Goal: Task Accomplishment & Management: Use online tool/utility

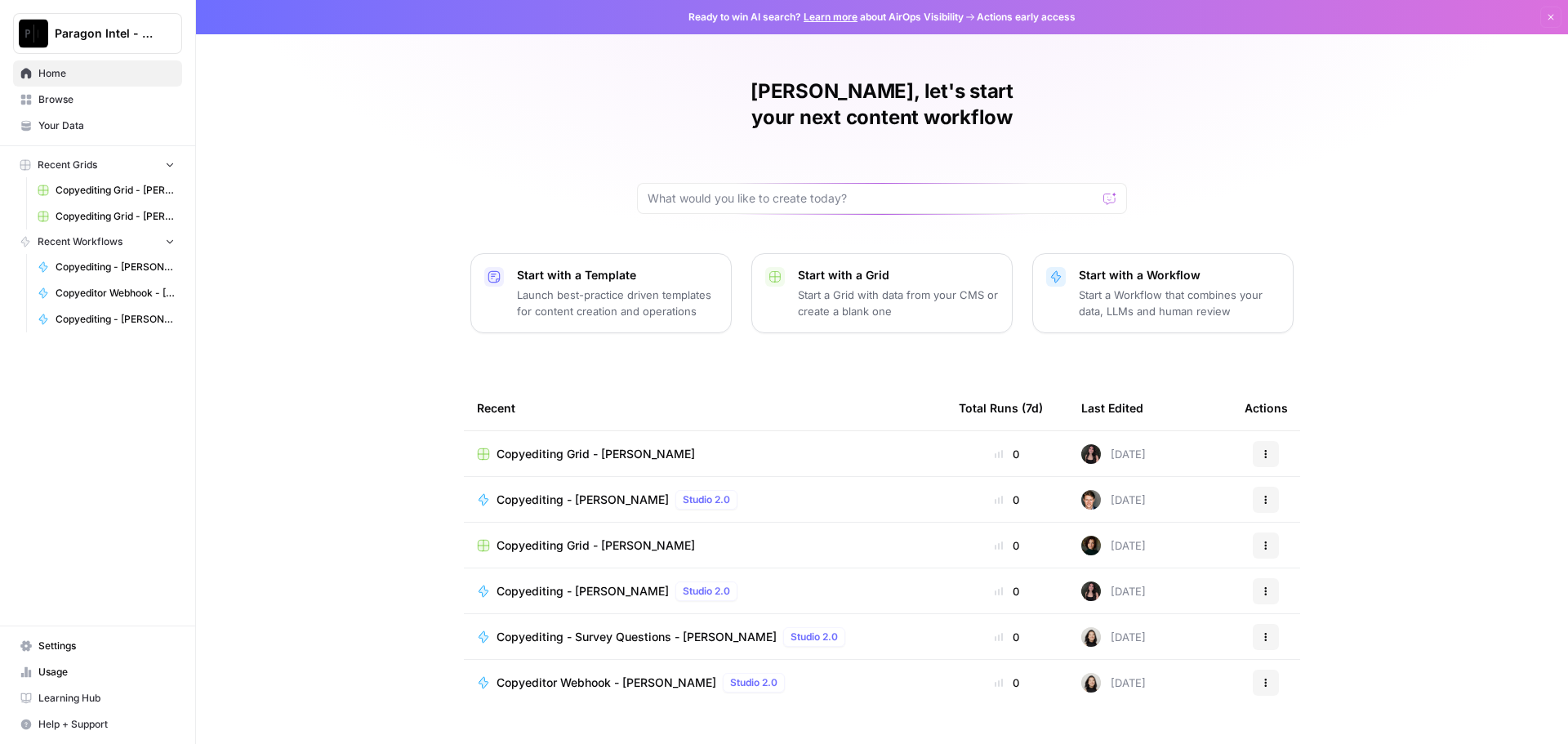
click at [100, 124] on span "Your Data" at bounding box center [106, 126] width 137 height 15
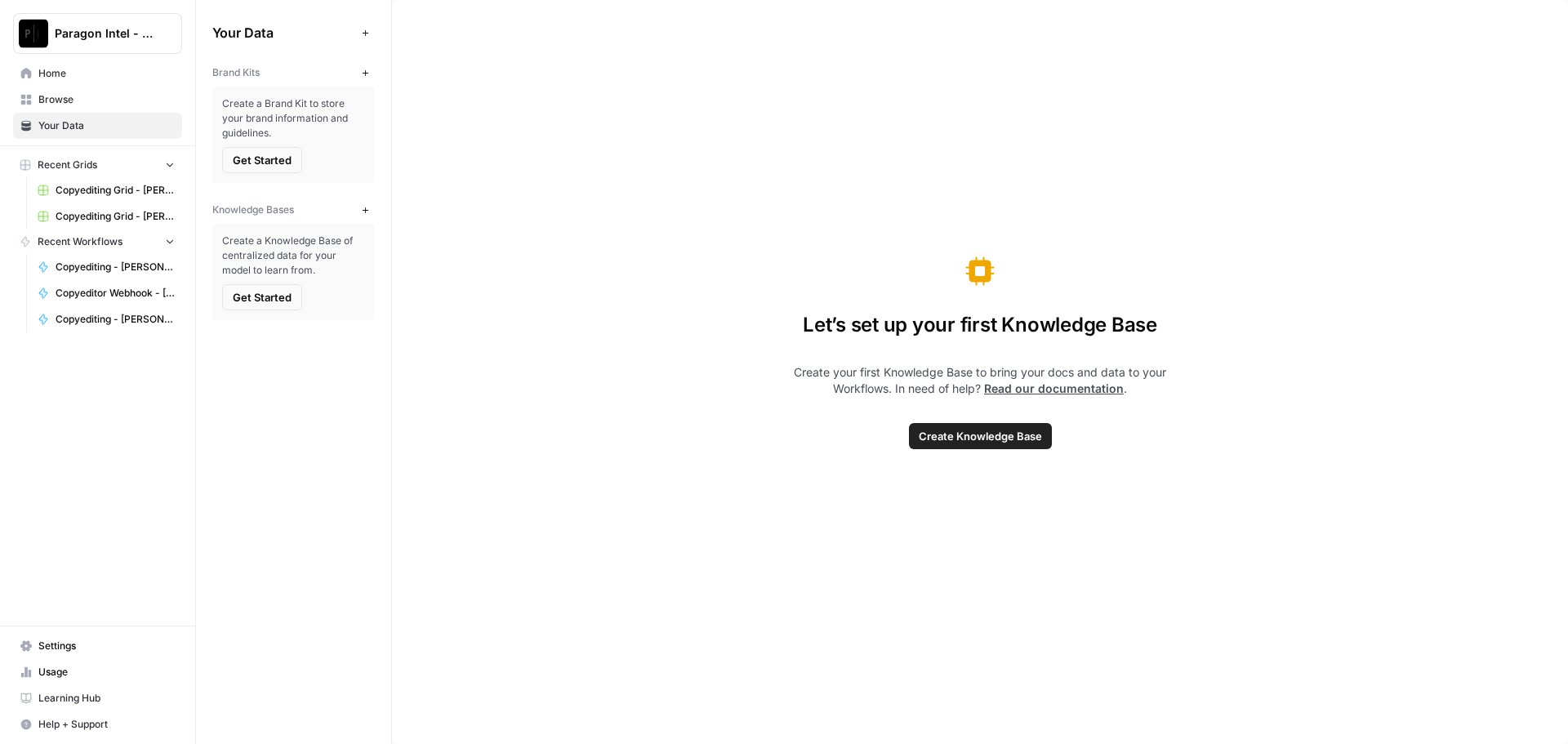
click at [77, 79] on span "Home" at bounding box center [106, 73] width 137 height 15
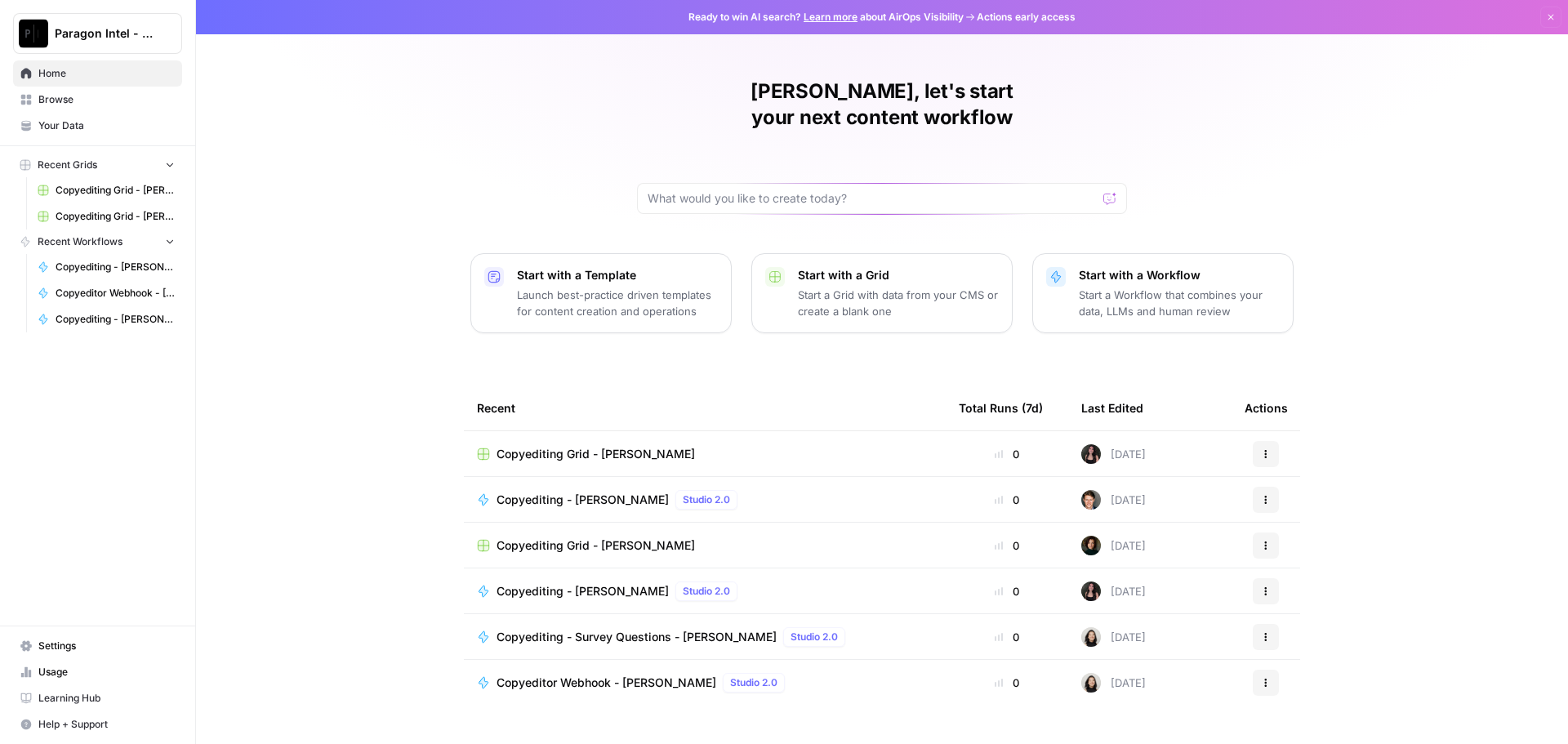
click at [77, 100] on span "Browse" at bounding box center [106, 100] width 137 height 15
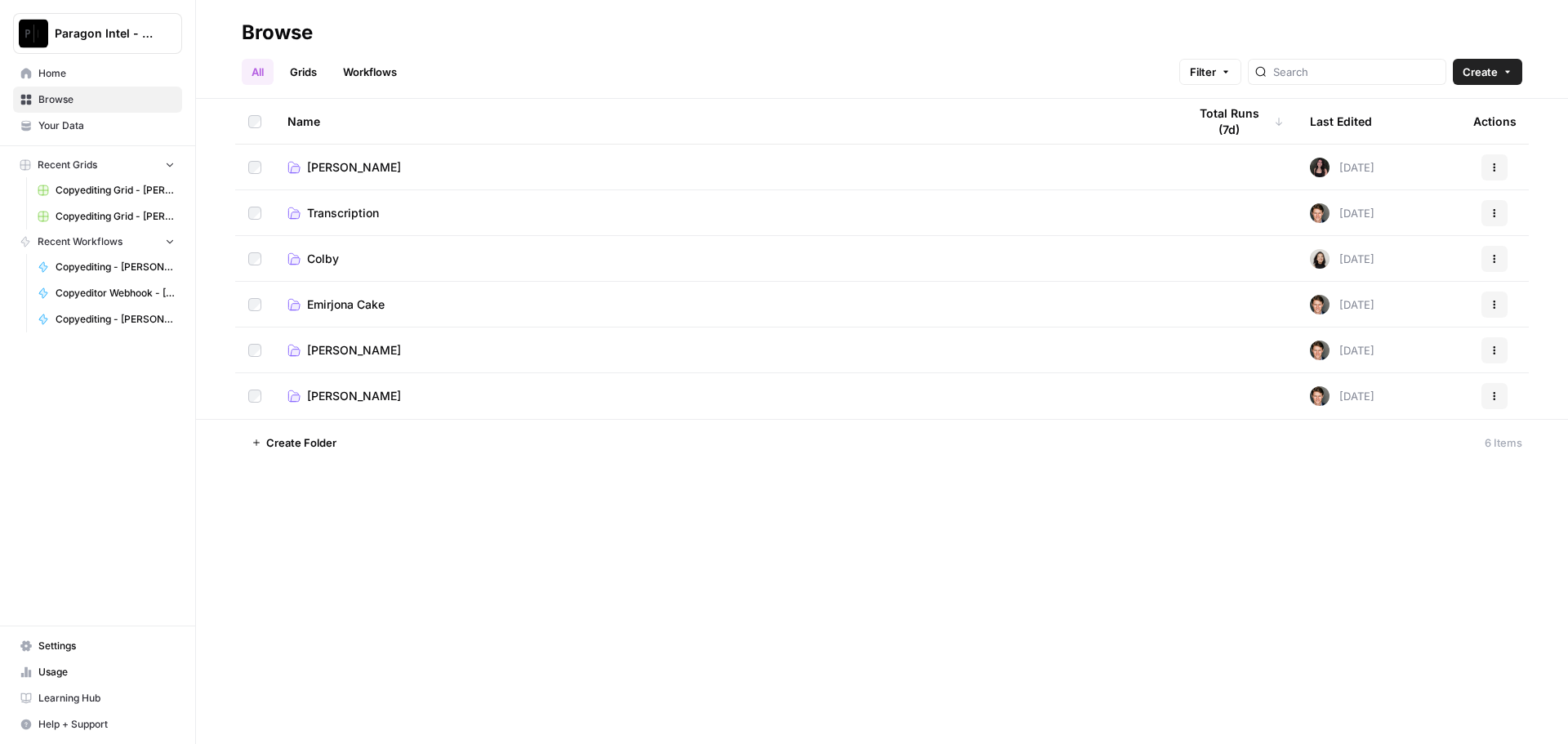
click at [349, 361] on td "[PERSON_NAME]" at bounding box center [724, 349] width 900 height 45
click at [364, 356] on span "[PERSON_NAME]" at bounding box center [354, 350] width 93 height 16
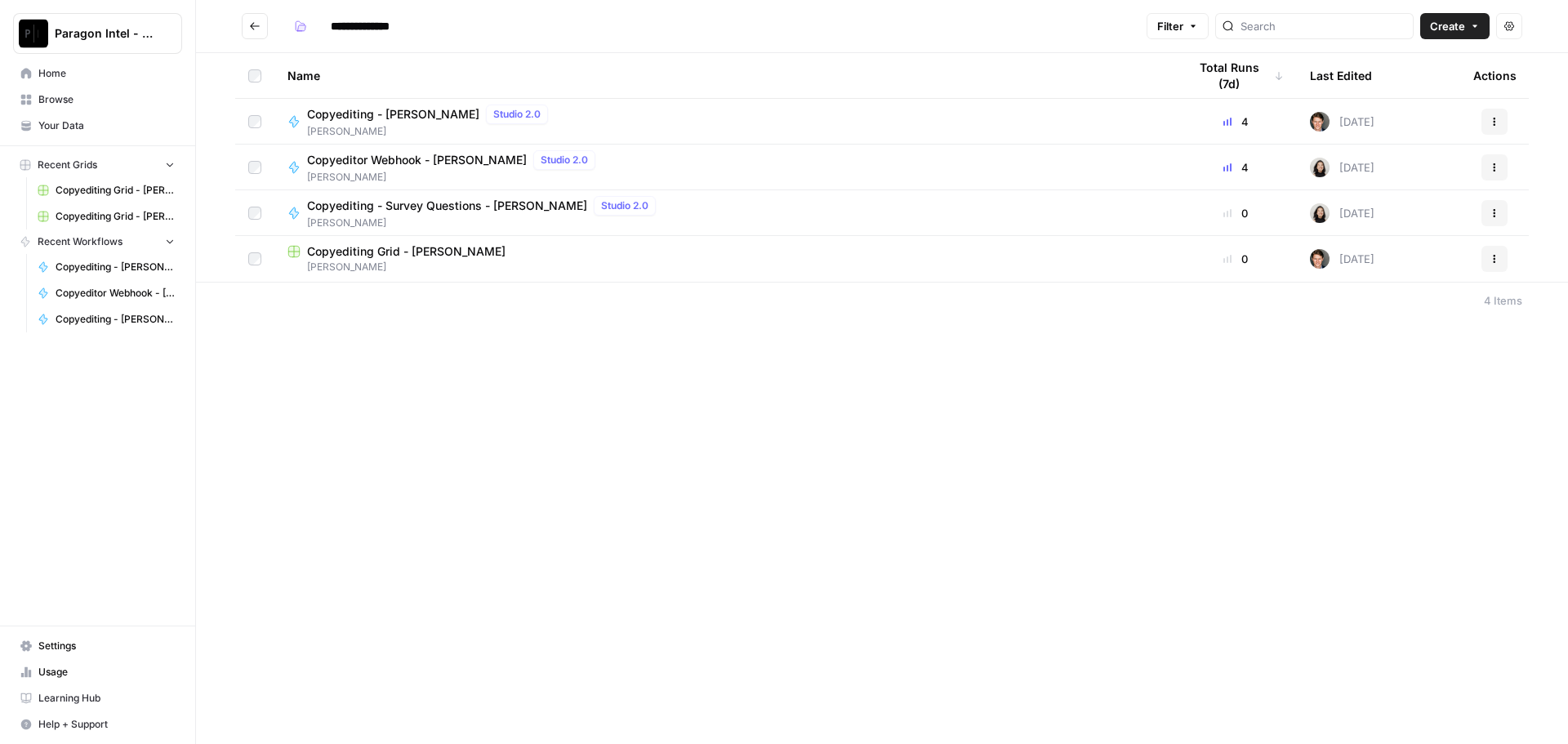
click at [376, 113] on span "Copyediting - [PERSON_NAME]" at bounding box center [393, 115] width 172 height 16
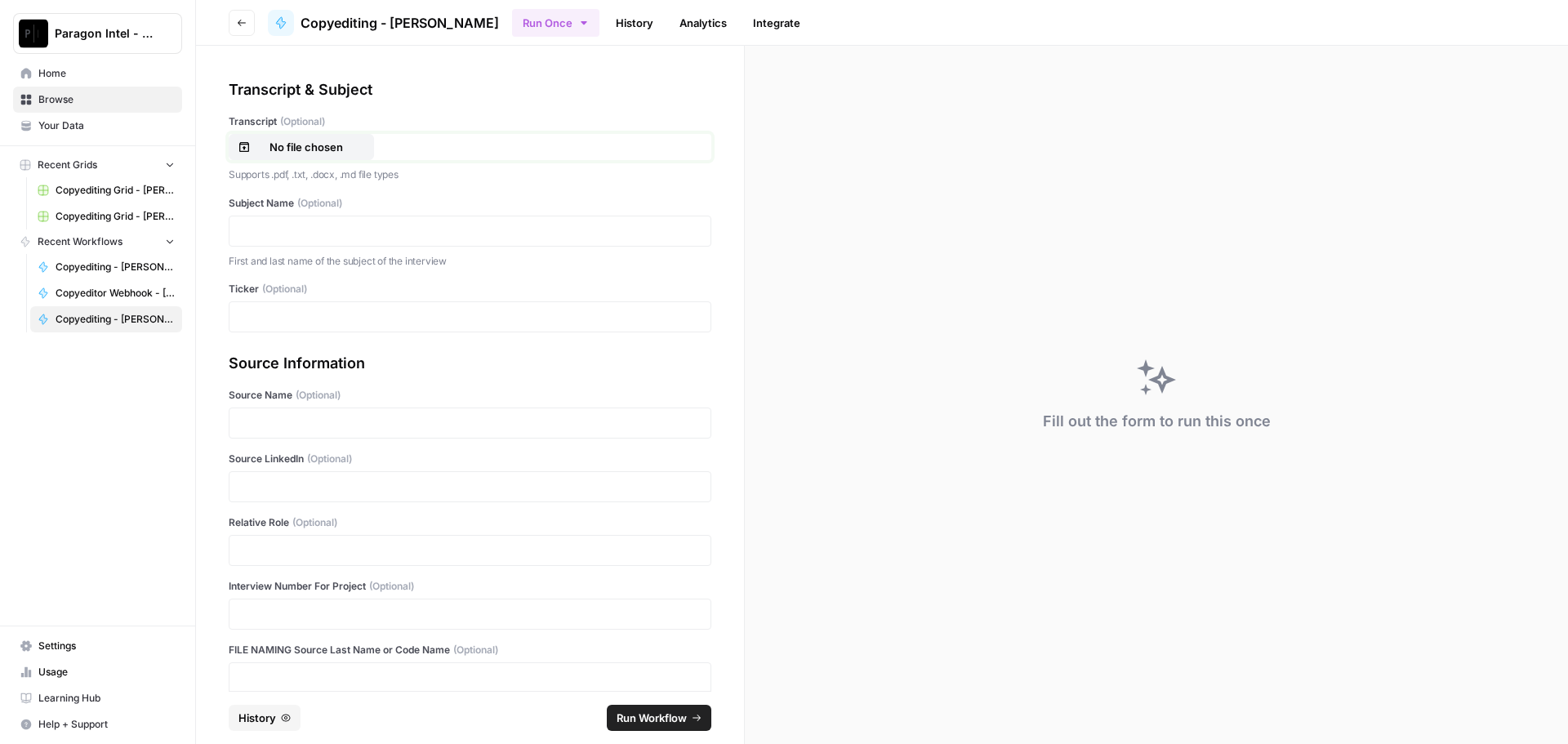
click at [315, 157] on button "No file chosen" at bounding box center [302, 147] width 146 height 27
click at [364, 223] on p at bounding box center [470, 231] width 462 height 16
click at [299, 610] on p at bounding box center [470, 614] width 462 height 16
click at [280, 473] on div at bounding box center [470, 487] width 483 height 31
click at [298, 480] on p at bounding box center [464, 487] width 449 height 16
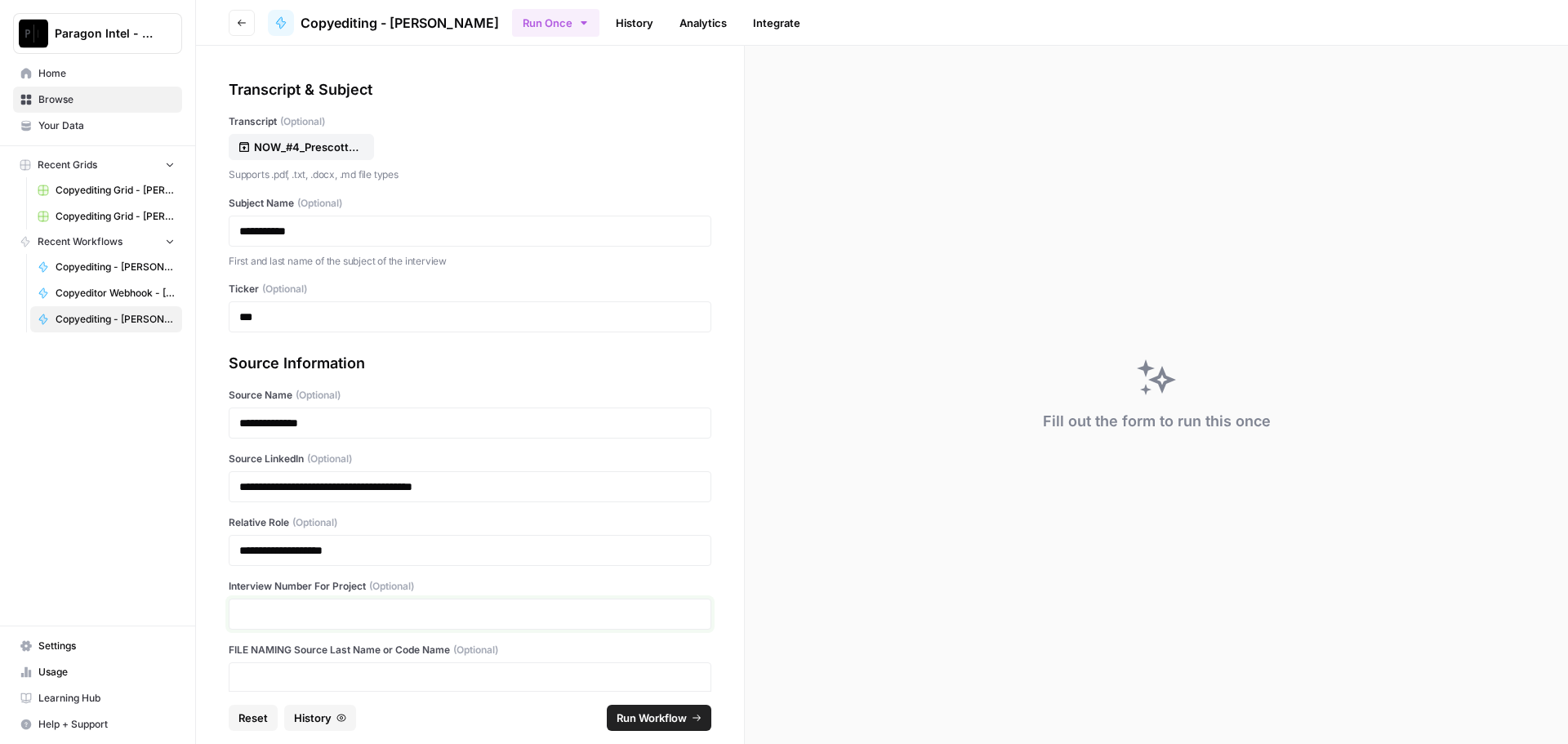
click at [259, 611] on p at bounding box center [470, 614] width 462 height 16
click at [287, 667] on div at bounding box center [470, 678] width 483 height 31
click at [304, 670] on div at bounding box center [470, 678] width 483 height 31
click at [309, 679] on p at bounding box center [470, 678] width 462 height 16
click at [609, 717] on button "Run Workflow" at bounding box center [659, 717] width 104 height 27
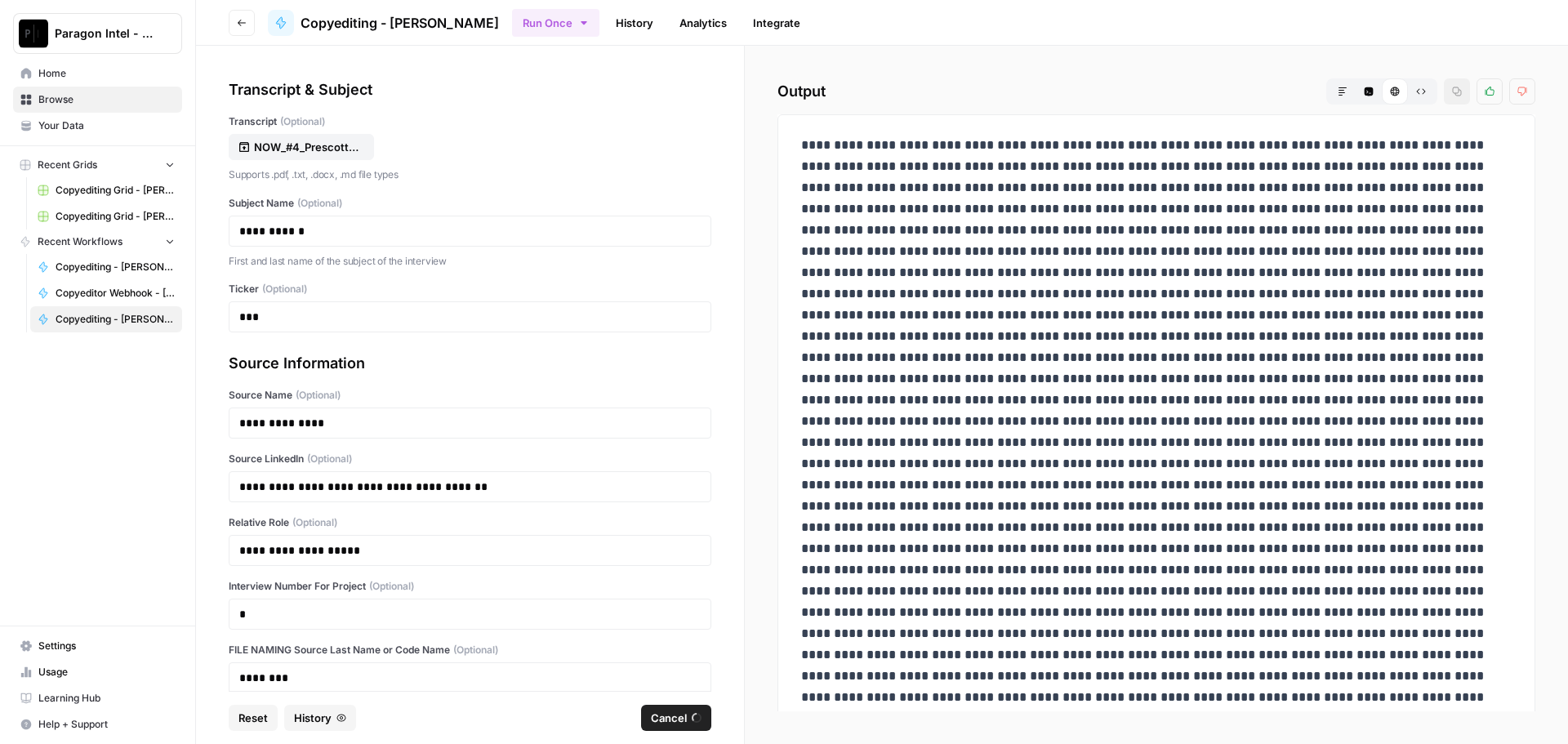
click at [82, 73] on span "Home" at bounding box center [106, 73] width 137 height 15
